Goal: Task Accomplishment & Management: Manage account settings

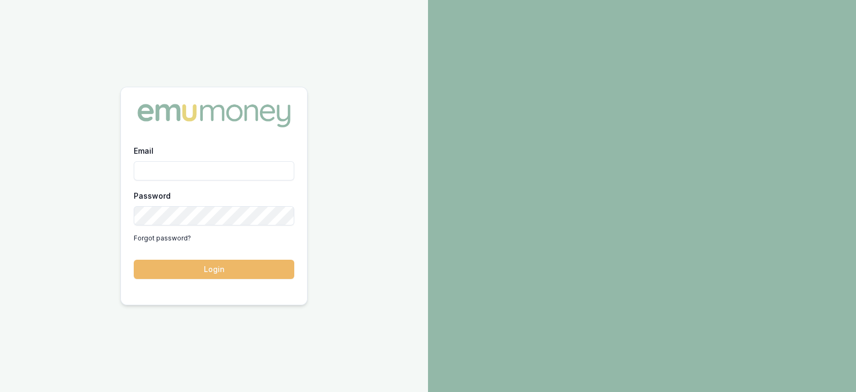
type input "laura.lamicela@emumoney.com.au"
click at [257, 260] on button "Login" at bounding box center [214, 269] width 161 height 19
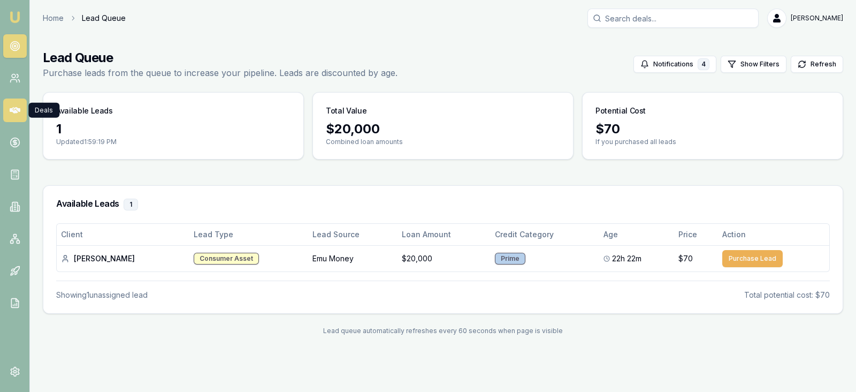
click at [16, 112] on icon at bounding box center [15, 110] width 11 height 6
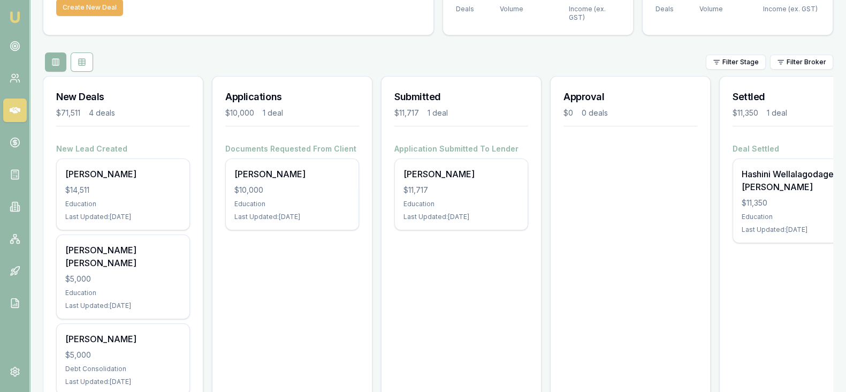
scroll to position [75, 0]
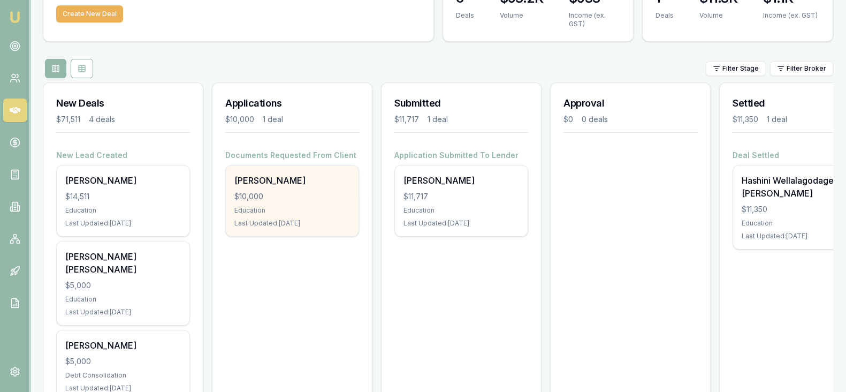
click at [262, 211] on div "Education" at bounding box center [292, 210] width 116 height 9
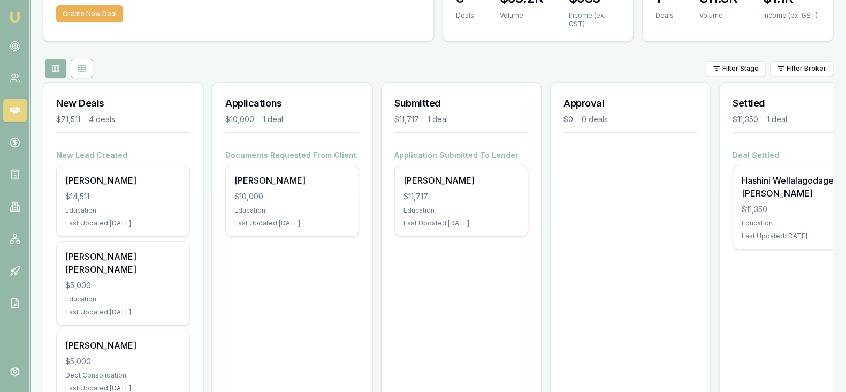
scroll to position [0, 0]
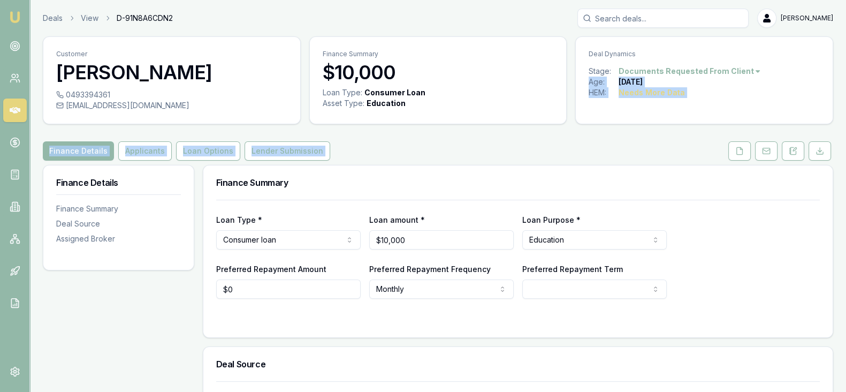
drag, startPoint x: 0, startPoint y: 0, endPoint x: 744, endPoint y: 71, distance: 747.2
click at [744, 71] on div "Customer [PERSON_NAME] 0493394361 [EMAIL_ADDRESS][DOMAIN_NAME] Finance Summary …" at bounding box center [438, 324] width 790 height 576
click at [744, 71] on html "Emu Broker Deals View D-91N8A6CDN2 Laura La Micela Toggle Menu Customer Santina…" at bounding box center [428, 196] width 856 height 392
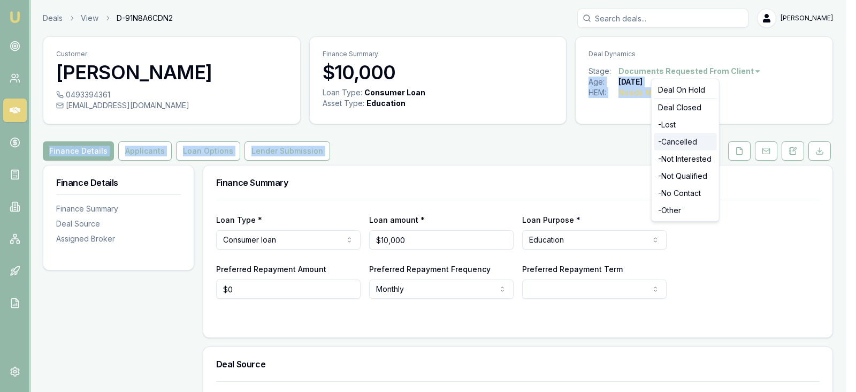
click at [688, 141] on div "- Cancelled" at bounding box center [685, 141] width 63 height 17
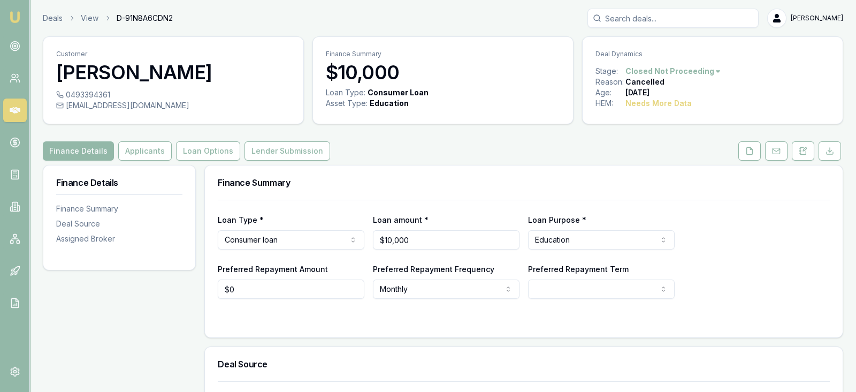
click at [706, 69] on html "Emu Broker Deals View D-91N8A6CDN2 [PERSON_NAME] Toggle Menu Customer [PERSON_N…" at bounding box center [428, 196] width 856 height 392
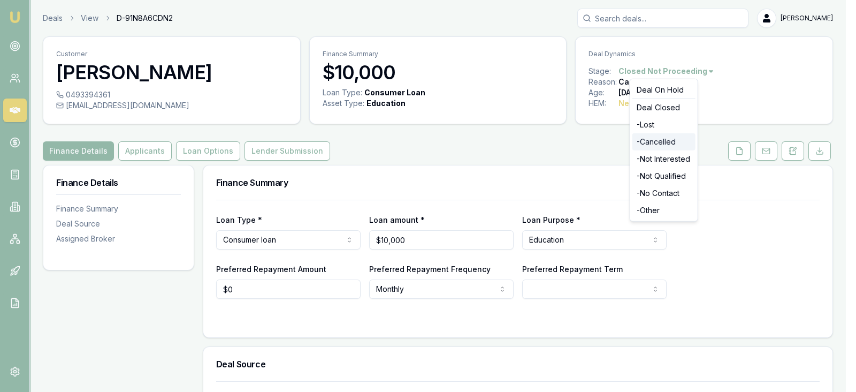
click at [673, 141] on div "- Cancelled" at bounding box center [664, 141] width 63 height 17
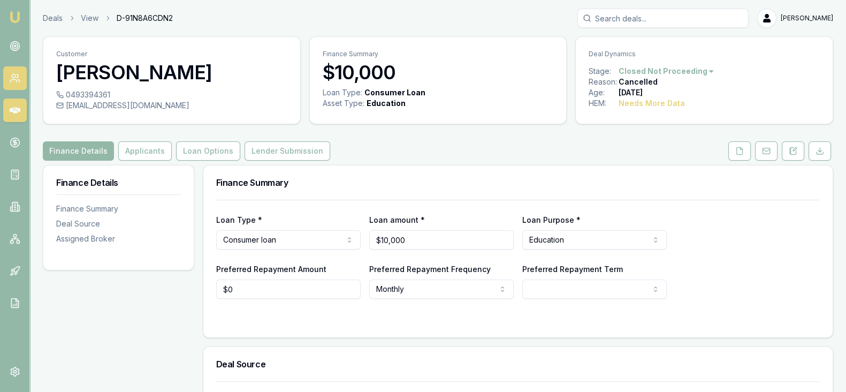
click at [14, 83] on link at bounding box center [15, 78] width 24 height 24
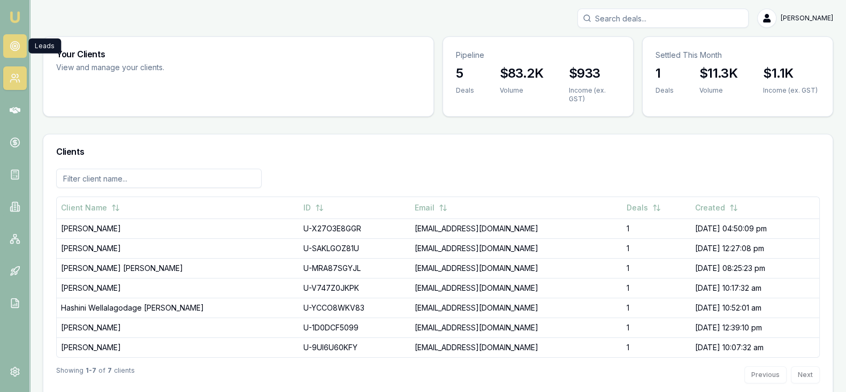
click at [13, 49] on circle at bounding box center [14, 46] width 9 height 9
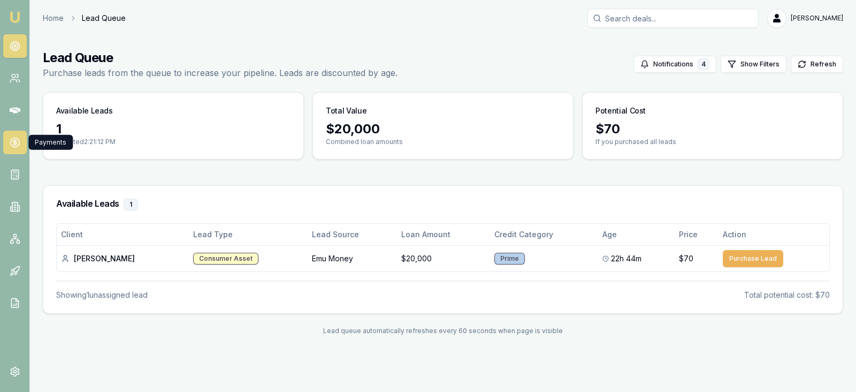
click at [7, 142] on link at bounding box center [15, 143] width 24 height 24
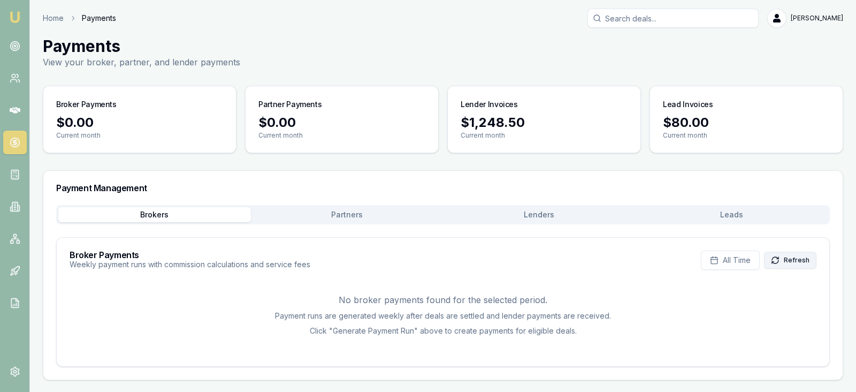
click at [797, 256] on button "Refresh" at bounding box center [790, 260] width 52 height 17
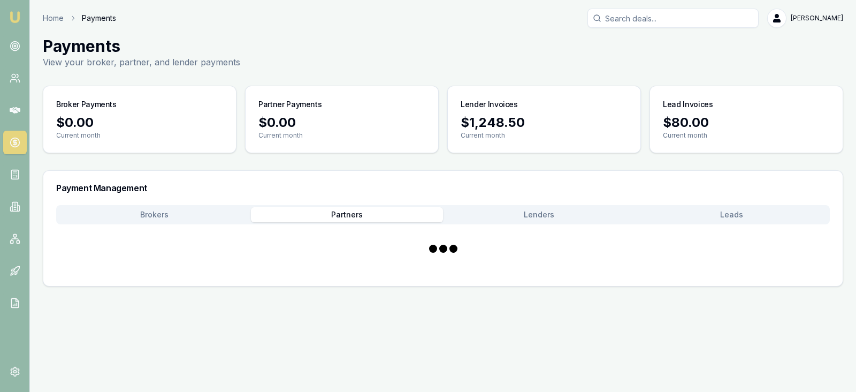
click at [406, 216] on button "Partners" at bounding box center [347, 214] width 193 height 15
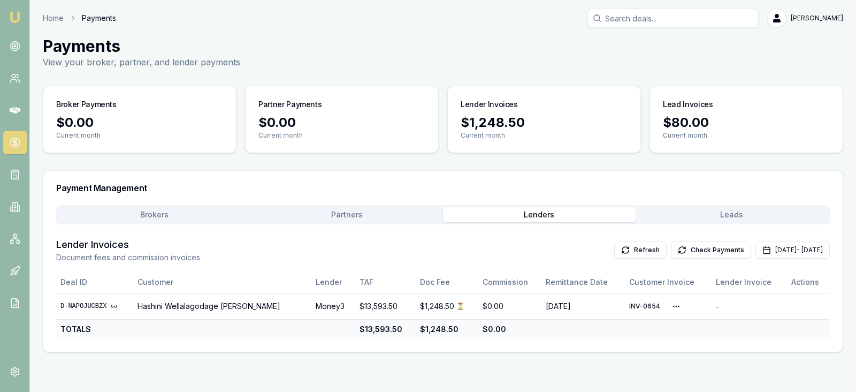
click at [522, 218] on button "Lenders" at bounding box center [539, 214] width 193 height 15
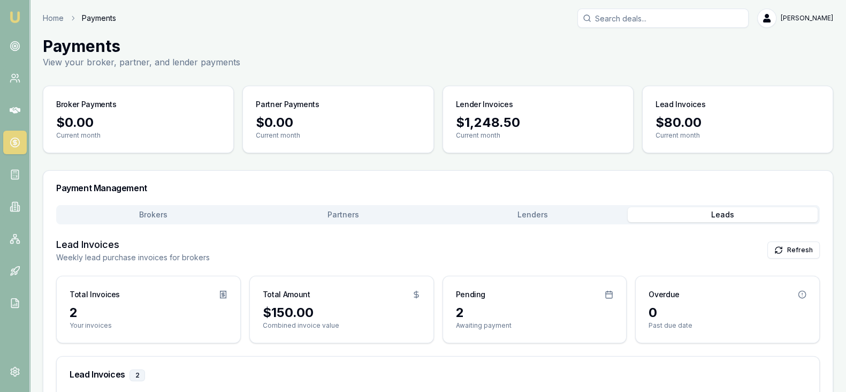
click at [682, 217] on button "Leads" at bounding box center [723, 214] width 190 height 15
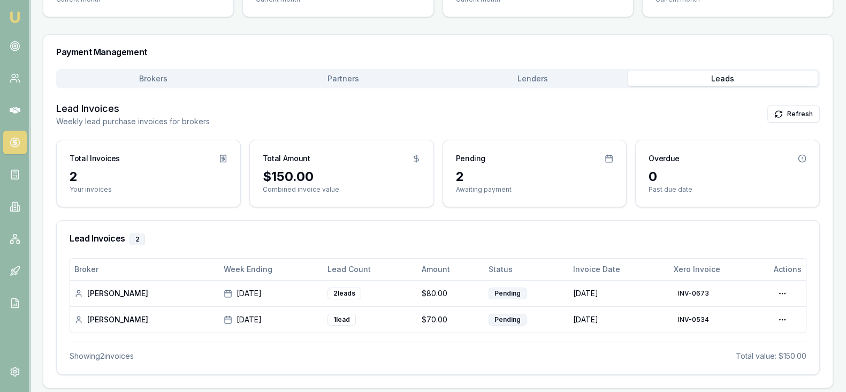
scroll to position [139, 0]
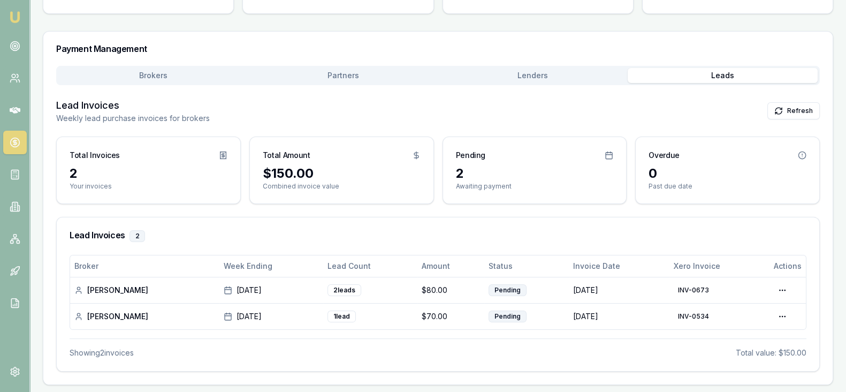
click at [575, 229] on div "Lead Invoices 2" at bounding box center [438, 235] width 763 height 37
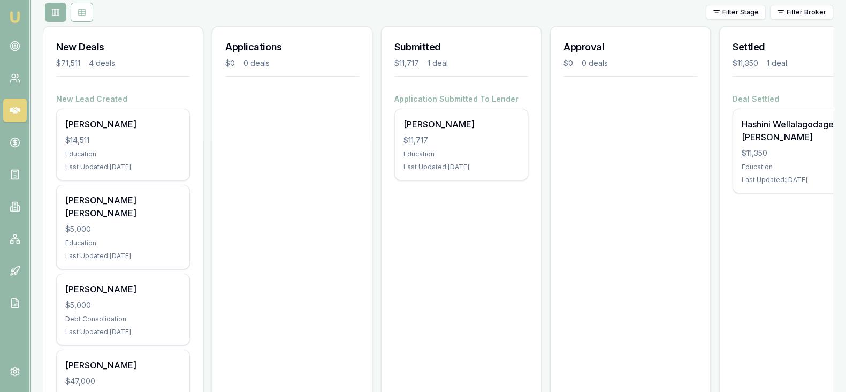
scroll to position [132, 0]
click at [265, 218] on div "Applications $0 0 deals" at bounding box center [292, 233] width 161 height 417
